Goal: Information Seeking & Learning: Learn about a topic

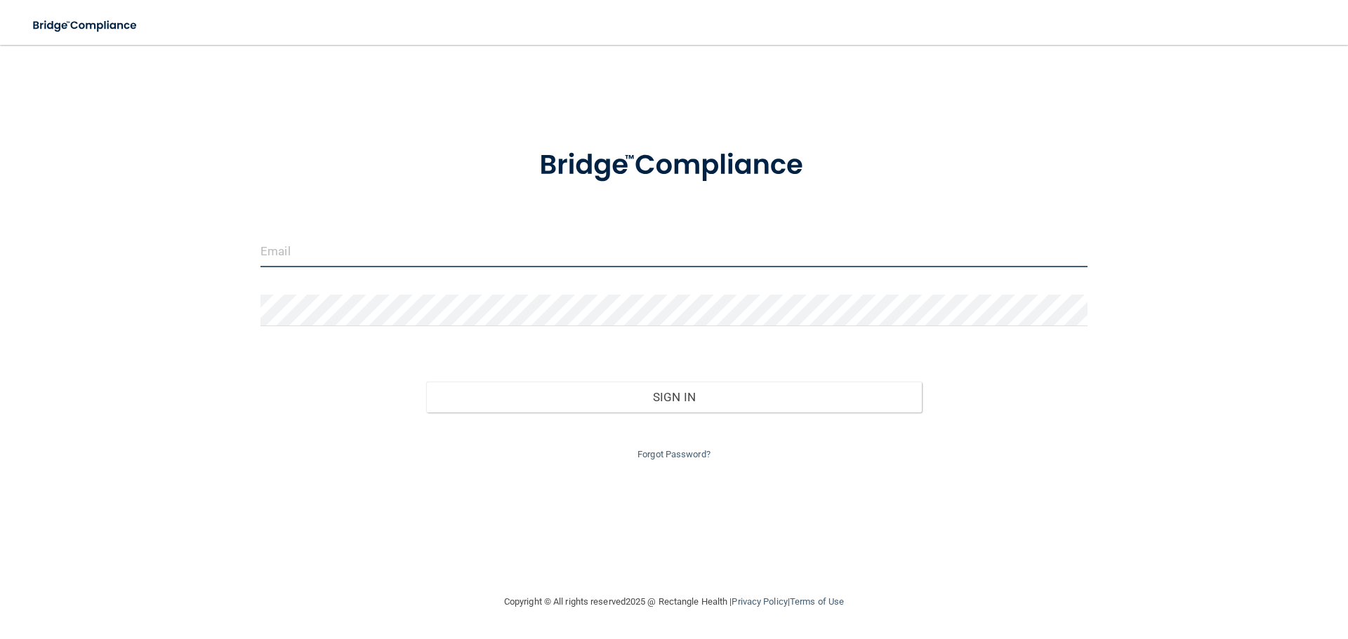
click at [884, 247] on input "email" at bounding box center [673, 252] width 827 height 32
type input "[PERSON_NAME][EMAIL_ADDRESS][DOMAIN_NAME]"
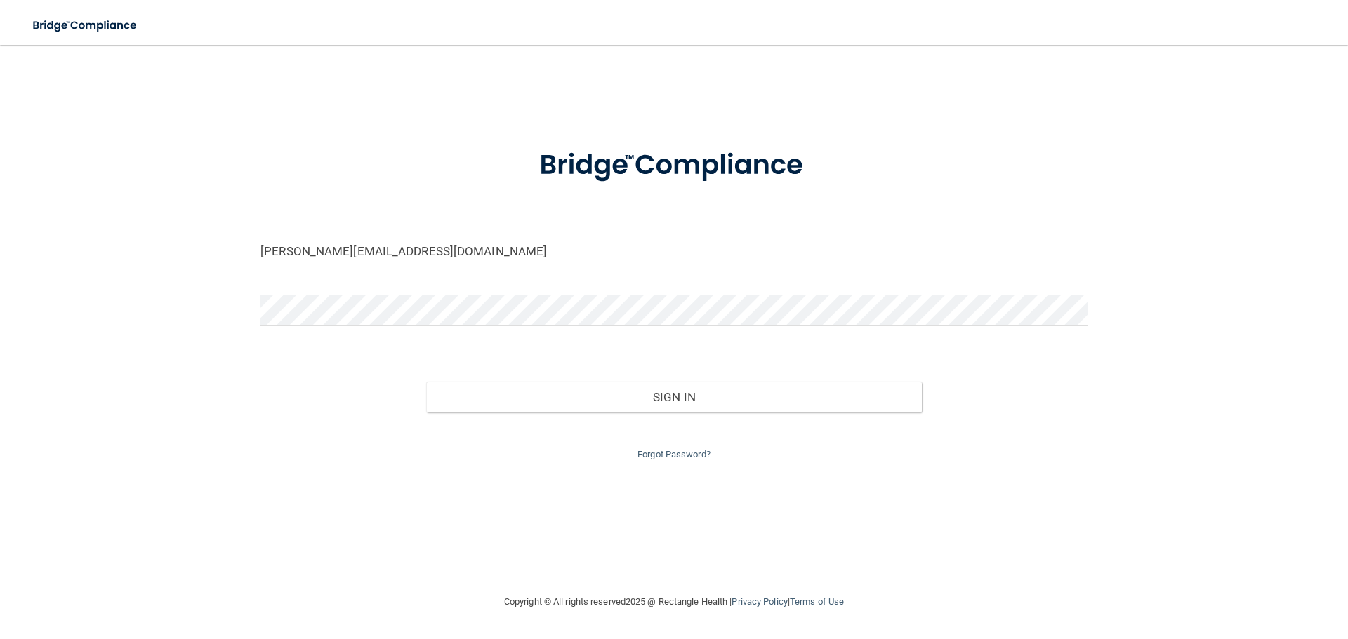
click at [330, 332] on div at bounding box center [674, 316] width 848 height 42
click at [426, 382] on button "Sign In" at bounding box center [674, 397] width 496 height 31
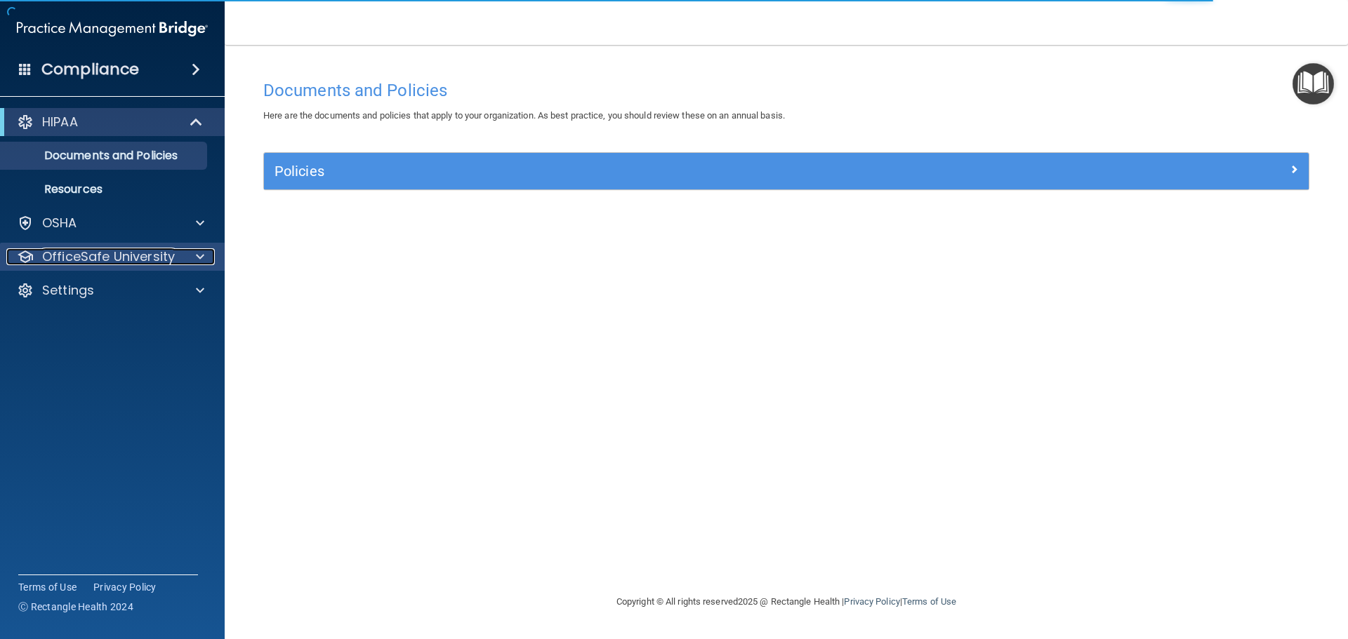
click at [82, 252] on p "OfficeSafe University" at bounding box center [108, 256] width 133 height 17
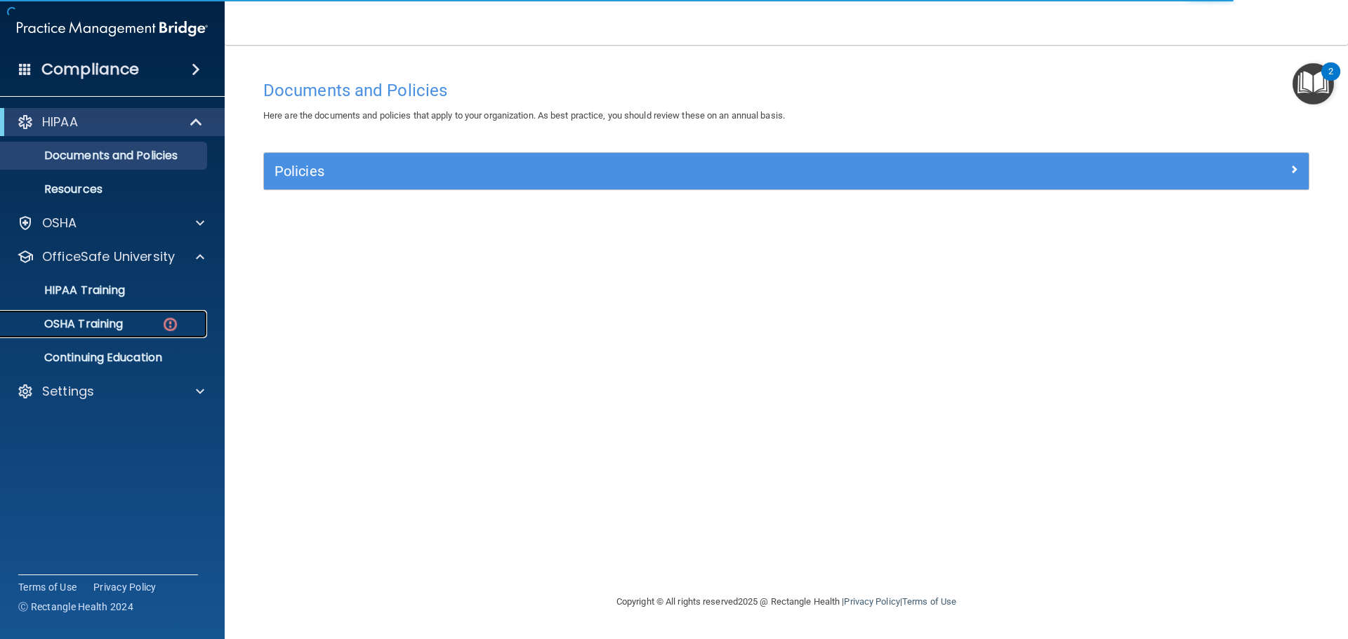
click at [84, 336] on link "OSHA Training" at bounding box center [96, 324] width 221 height 28
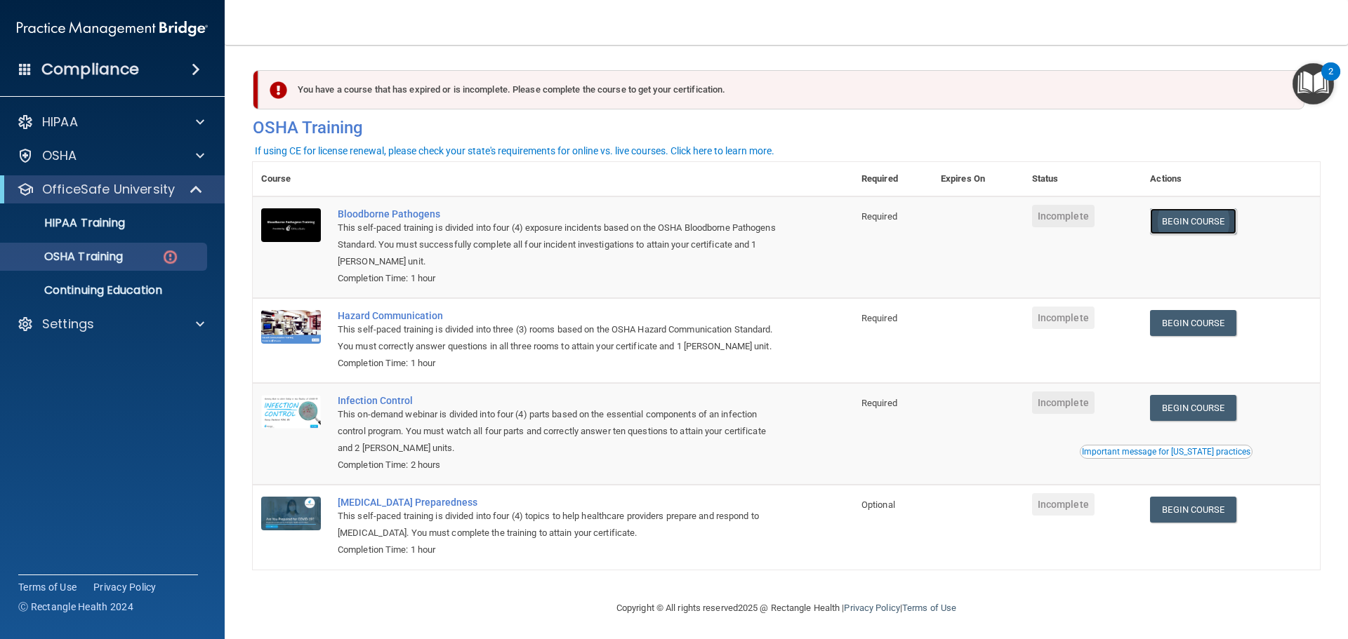
click at [1216, 216] on link "Begin Course" at bounding box center [1193, 221] width 86 height 26
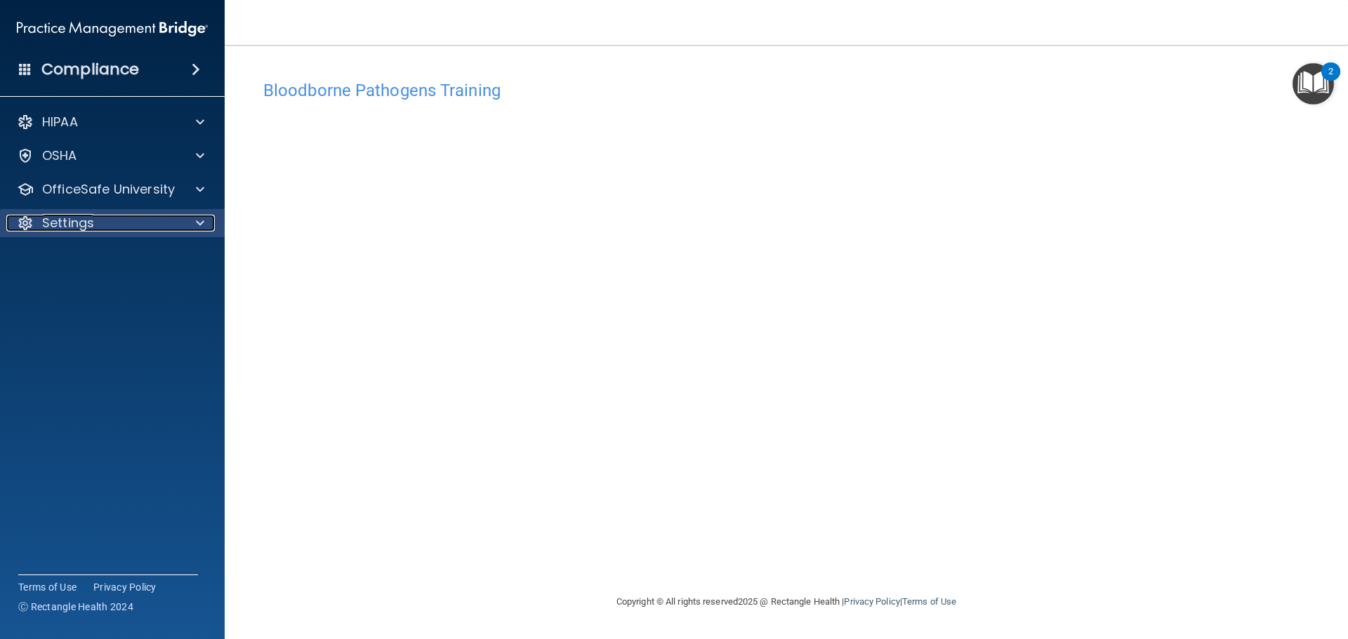
click at [95, 220] on div "Settings" at bounding box center [93, 223] width 174 height 17
click at [88, 286] on p "Sign Out" at bounding box center [105, 291] width 192 height 14
